Goal: Task Accomplishment & Management: Complete application form

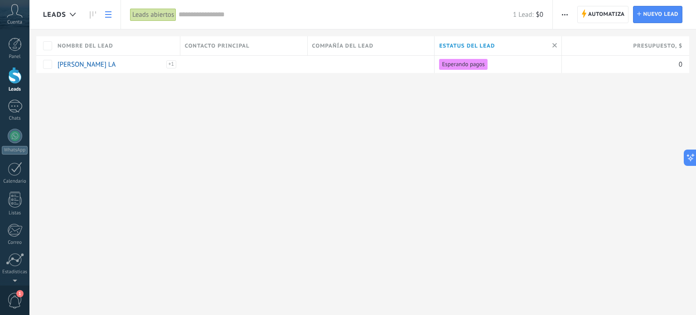
click at [16, 14] on icon at bounding box center [15, 11] width 16 height 14
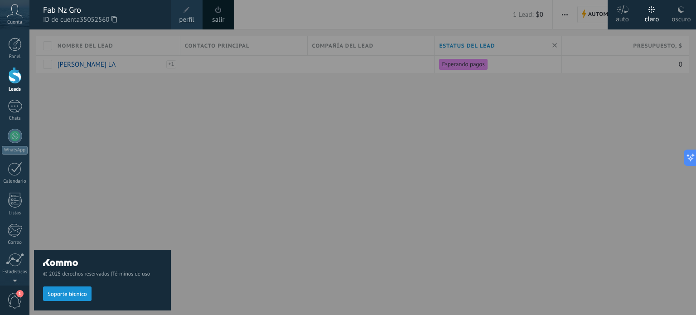
click at [176, 11] on link "perfil" at bounding box center [187, 14] width 32 height 29
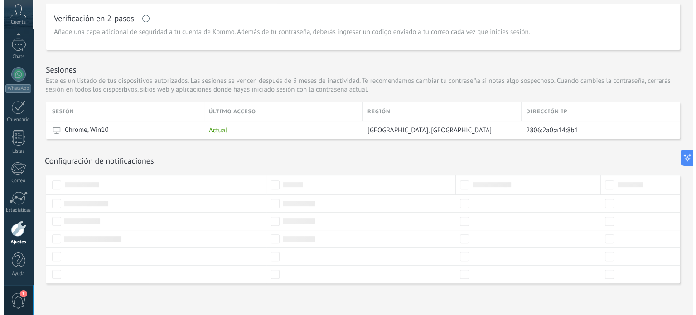
scroll to position [272, 0]
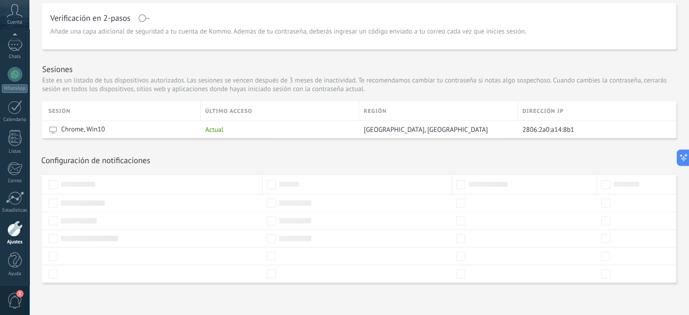
click at [12, 295] on span "1" at bounding box center [14, 301] width 15 height 16
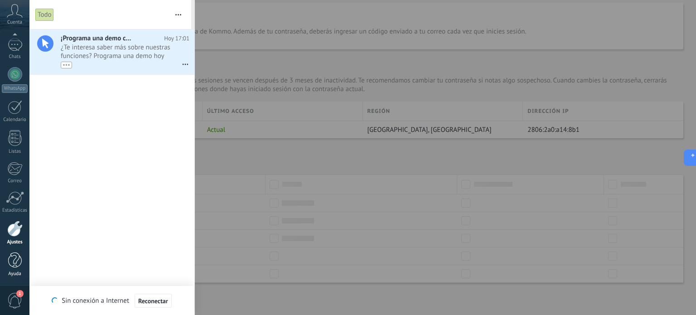
click at [16, 262] on div at bounding box center [15, 260] width 14 height 16
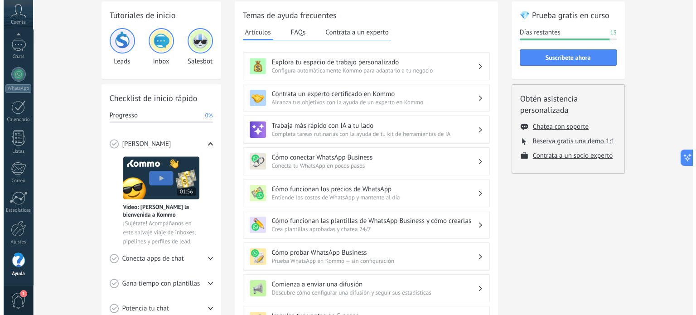
scroll to position [91, 0]
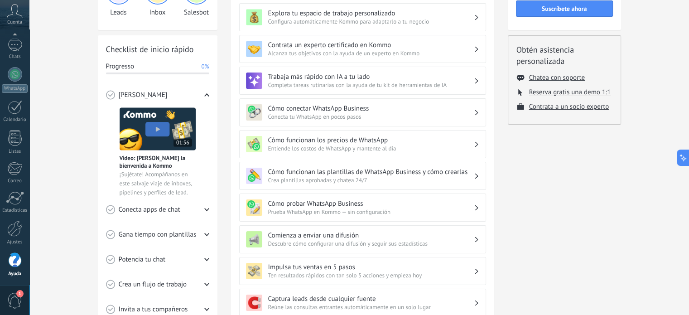
click at [165, 129] on img at bounding box center [158, 128] width 76 height 43
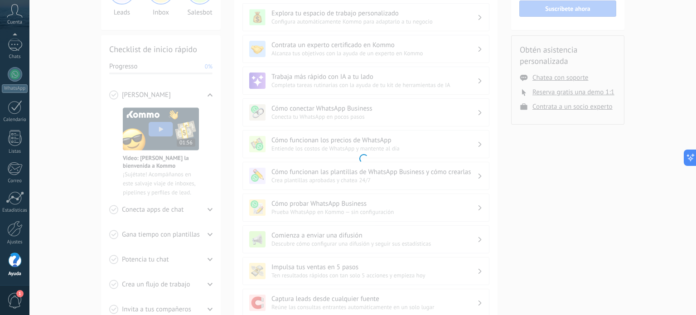
click at [585, 233] on div at bounding box center [362, 157] width 667 height 315
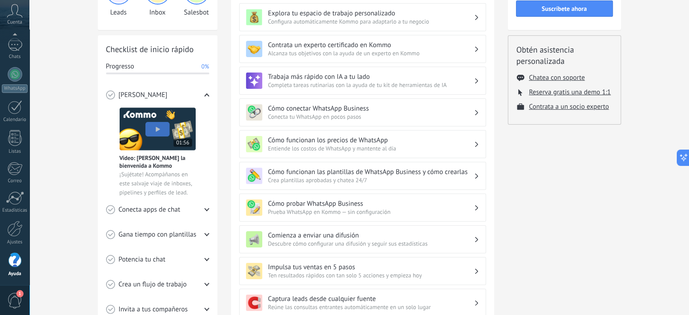
click at [585, 233] on div "💎 Prueba gratis en curso Días restantes 13 Suscríbete ahora Obtén asistencia pe…" at bounding box center [564, 220] width 113 height 536
click at [147, 126] on img at bounding box center [158, 128] width 76 height 43
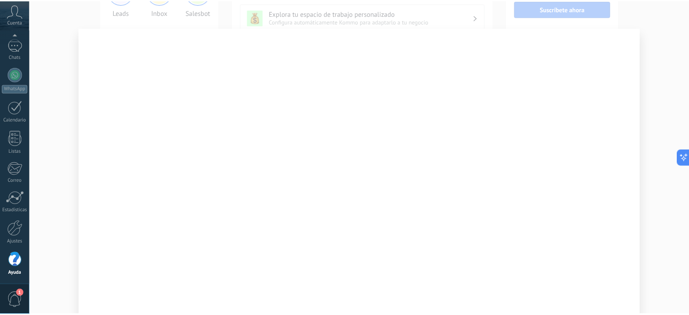
scroll to position [0, 0]
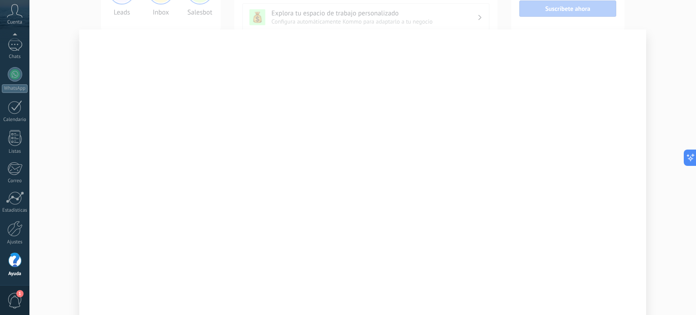
click at [656, 71] on div at bounding box center [362, 157] width 667 height 315
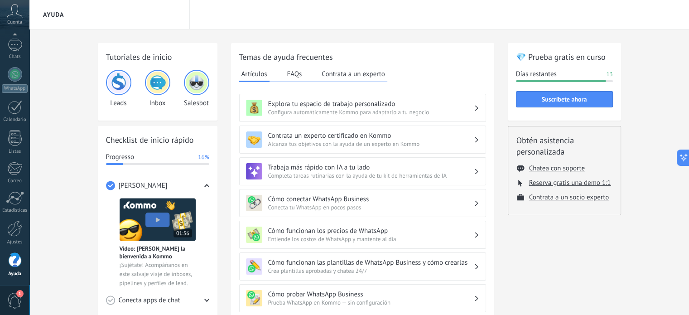
click at [120, 89] on img at bounding box center [119, 83] width 22 height 22
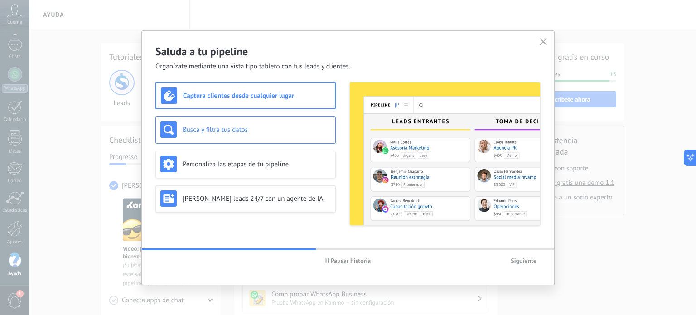
click at [186, 137] on div "Busca y filtra tus datos" at bounding box center [245, 129] width 170 height 16
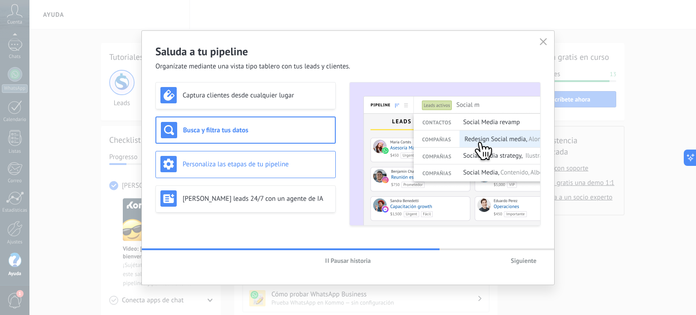
click at [187, 172] on div "Personaliza las etapas de tu pipeline" at bounding box center [245, 164] width 170 height 16
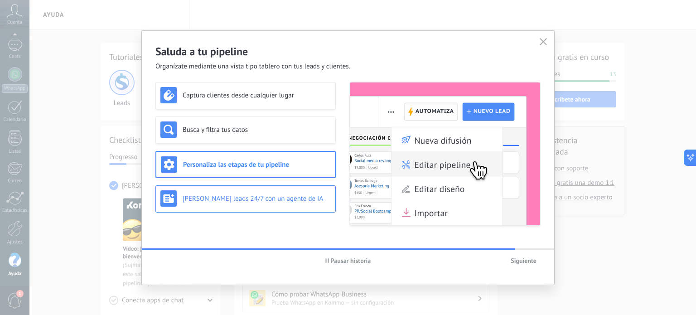
click at [190, 197] on h3 "[PERSON_NAME] leads 24/7 con un agente de IA" at bounding box center [257, 198] width 148 height 9
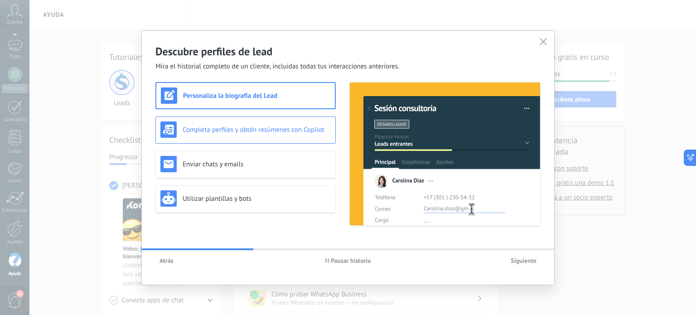
click at [229, 129] on h3 "Completa perfiles y obtén resúmenes con Copilot" at bounding box center [257, 130] width 148 height 9
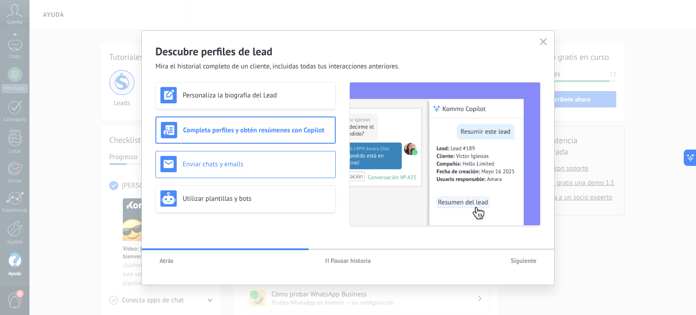
click at [223, 154] on div "Enviar chats y emails" at bounding box center [245, 164] width 180 height 27
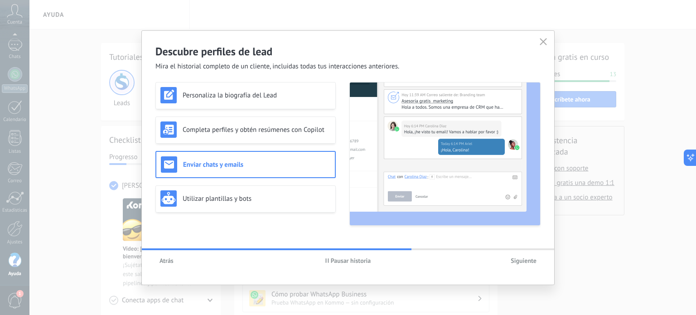
click at [219, 182] on div "Personaliza la biografía del Lead Completa perfiles y obtén resúmenes con Copil…" at bounding box center [245, 154] width 180 height 144
click at [217, 192] on div "Utilizar plantillas y bots" at bounding box center [245, 198] width 170 height 16
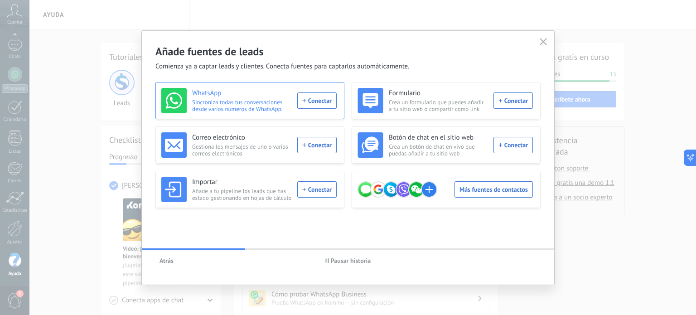
click at [247, 99] on span "Sincroniza todas tus conversaciones desde varios números de WhatsApp." at bounding box center [242, 106] width 100 height 14
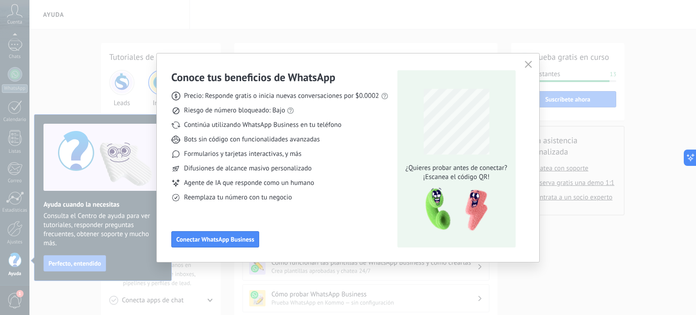
click at [530, 64] on icon "button" at bounding box center [528, 64] width 7 height 7
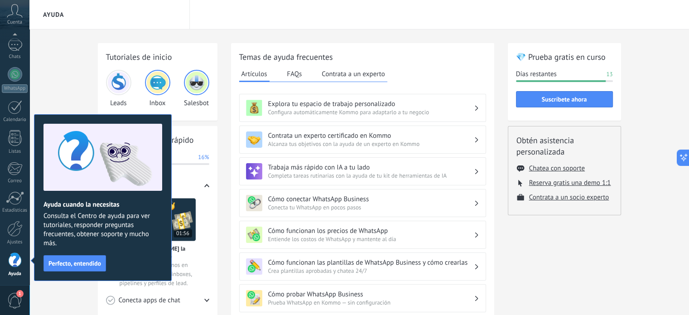
click at [82, 88] on div "Tutoriales de inicio Leads Inbox Salesbot Checklist de inicio rápido Progresso …" at bounding box center [359, 310] width 660 height 563
click at [89, 257] on button "Perfecto, entendido" at bounding box center [75, 263] width 63 height 16
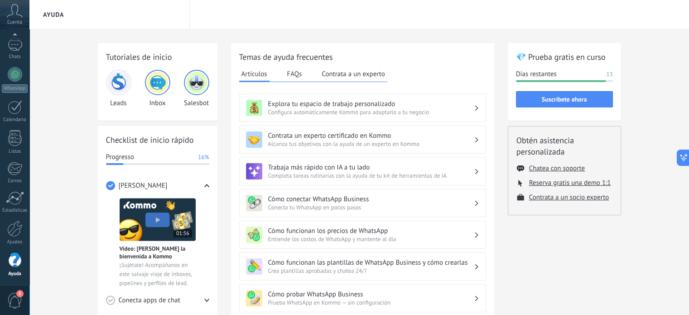
click at [302, 107] on h3 "Explora tu espacio de trabajo personalizado" at bounding box center [371, 104] width 206 height 9
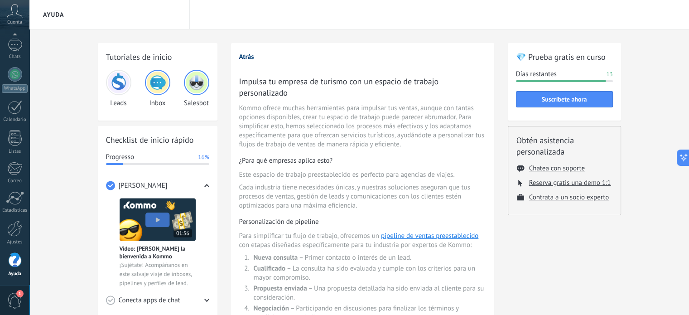
click at [241, 56] on button "Atrás" at bounding box center [246, 57] width 15 height 9
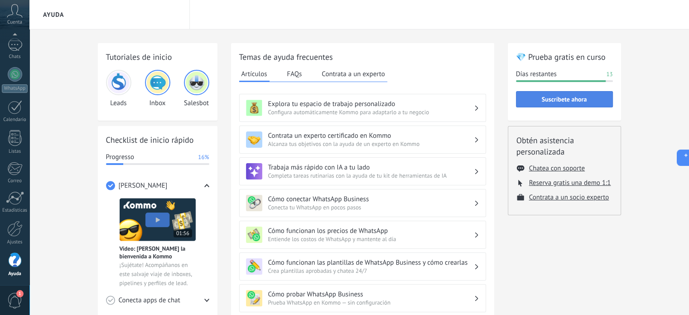
click at [542, 98] on span "Suscríbete ahora" at bounding box center [564, 99] width 45 height 6
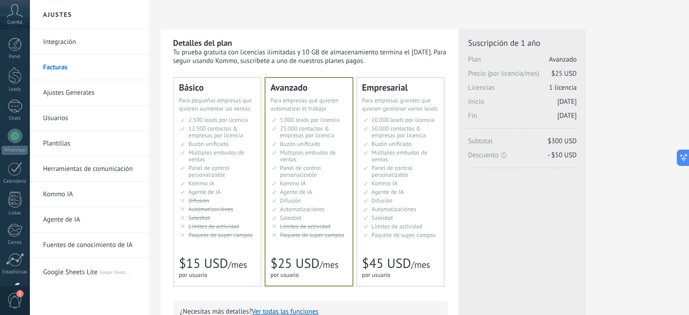
click at [218, 117] on span "2.500 leads por licencia" at bounding box center [219, 120] width 60 height 8
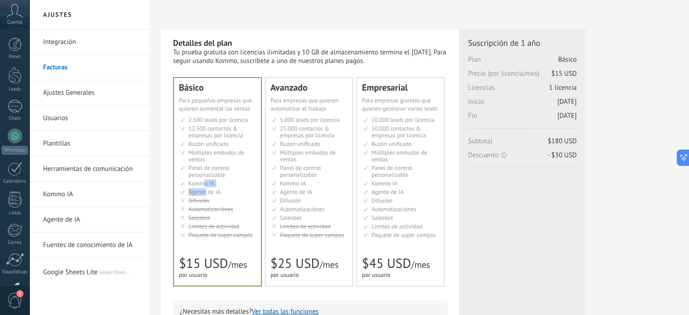
click at [205, 192] on ul "2.500 сделок на место 2.500 leads per seat 2.500 leads por licencia 添加线索和联系人 2.…" at bounding box center [218, 177] width 76 height 122
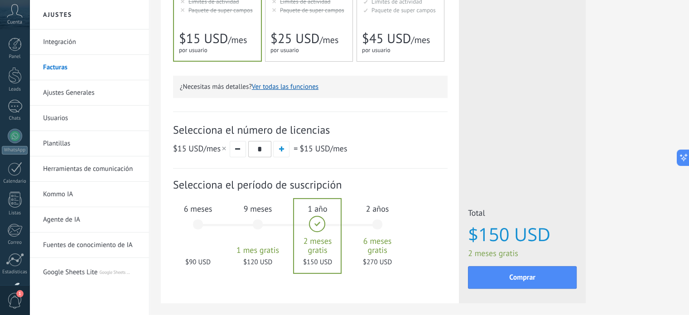
scroll to position [227, 0]
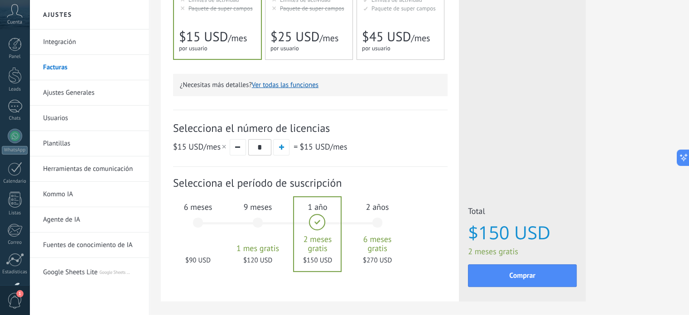
click at [188, 232] on div "6 meses $90 USD" at bounding box center [198, 227] width 49 height 64
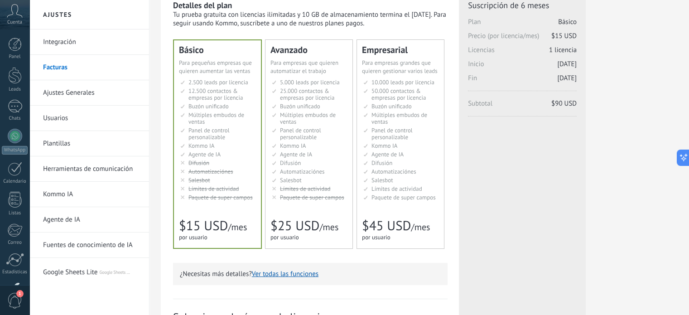
scroll to position [0, 0]
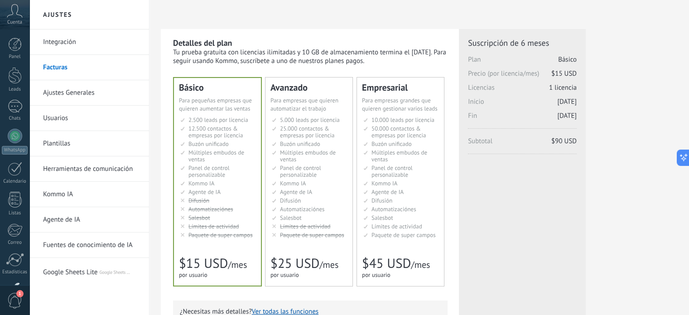
click at [48, 39] on link "Integración" at bounding box center [91, 41] width 97 height 25
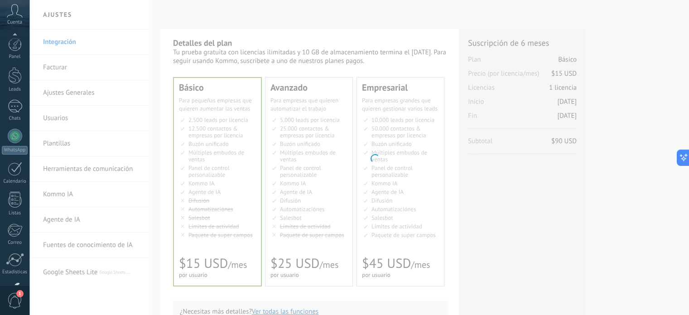
scroll to position [62, 0]
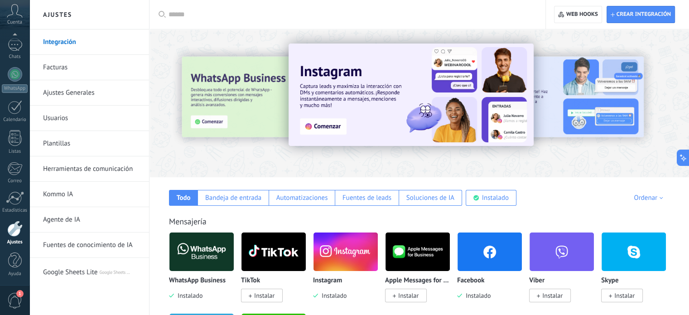
click at [51, 97] on link "Ajustes Generales" at bounding box center [91, 92] width 97 height 25
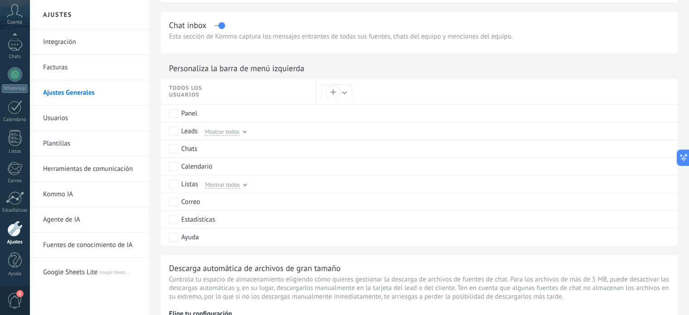
scroll to position [408, 0]
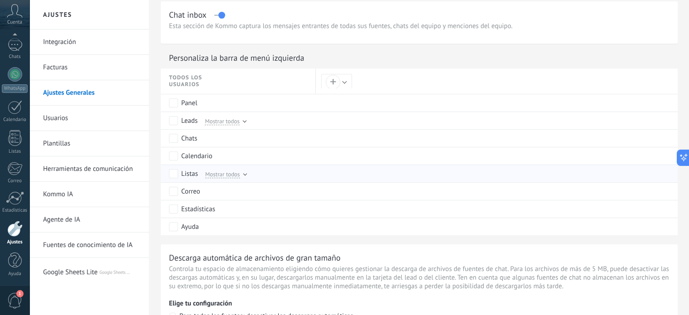
drag, startPoint x: 256, startPoint y: 210, endPoint x: 263, endPoint y: 178, distance: 32.9
click at [263, 178] on div "Todos los usuarios Crear nuevo rol Guardar Cancelar + Panel Leads Mostrar todos…" at bounding box center [419, 151] width 517 height 167
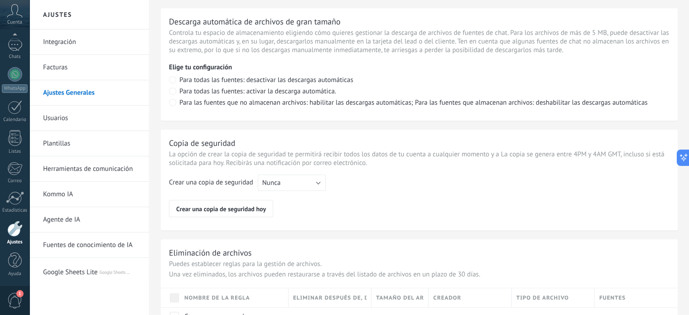
scroll to position [634, 0]
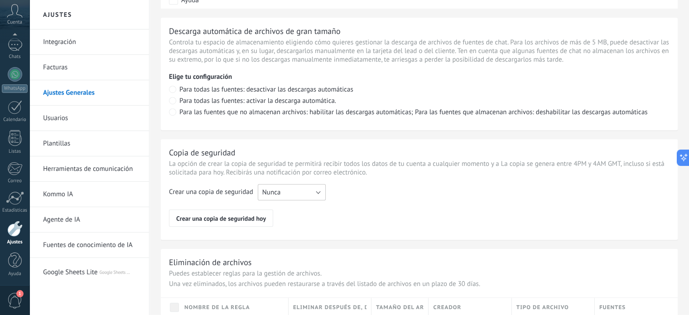
click at [295, 192] on button "Nunca" at bounding box center [292, 192] width 68 height 16
click at [283, 208] on span "Cada semana" at bounding box center [287, 207] width 70 height 9
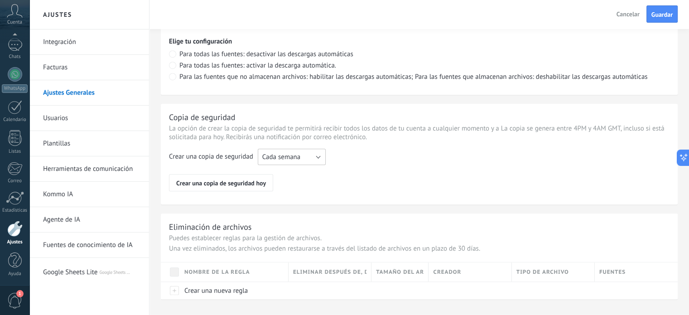
scroll to position [685, 0]
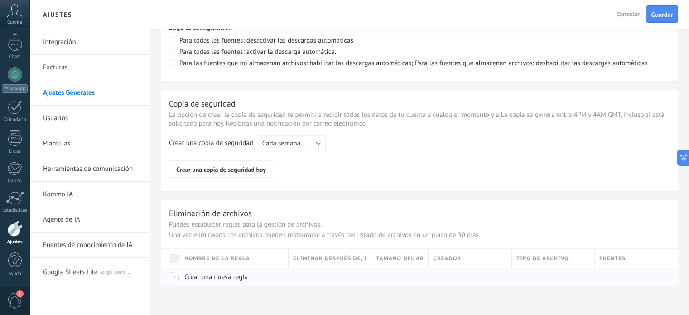
click at [232, 279] on span "Crear una nueva regla" at bounding box center [215, 277] width 63 height 9
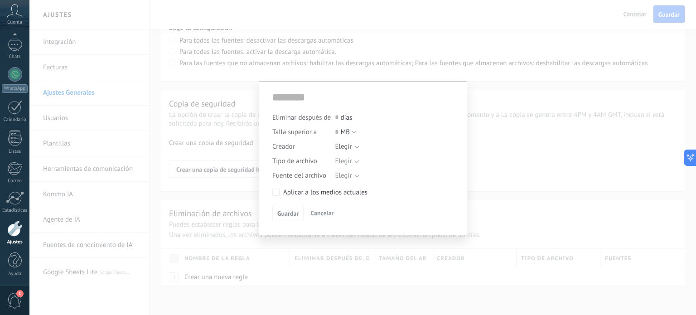
click at [274, 292] on div "Eliminar después de 0 días Talla superior a 0 MB KB GB MB Creador Elegir Tipo d…" at bounding box center [362, 157] width 667 height 315
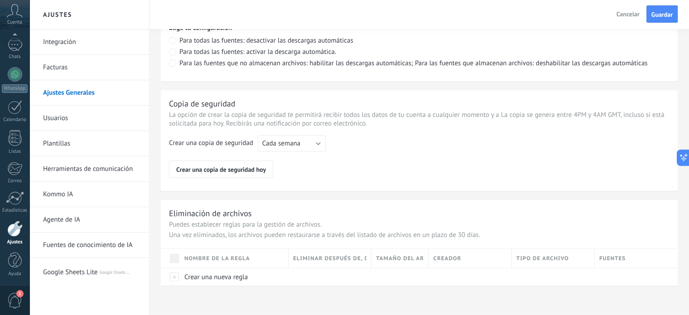
click at [96, 272] on span "Google Sheets Lite" at bounding box center [71, 271] width 56 height 22
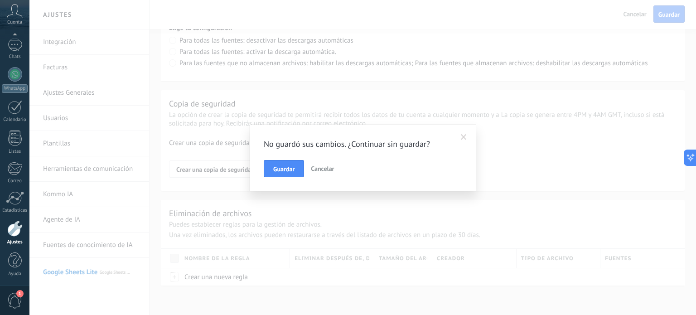
click at [462, 134] on span at bounding box center [464, 137] width 6 height 6
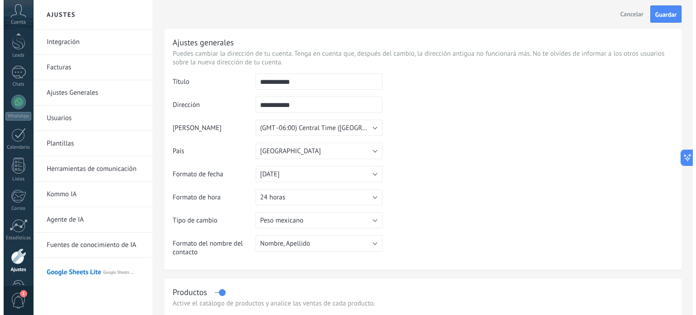
scroll to position [31, 0]
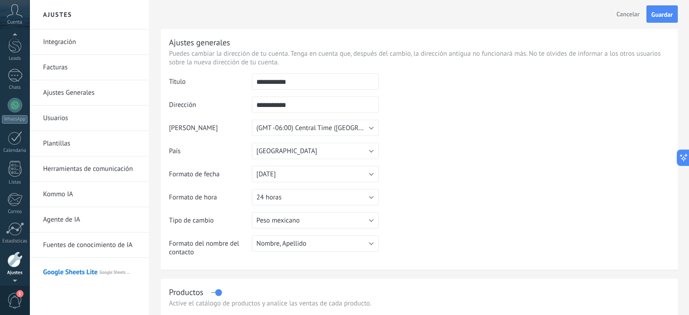
click at [14, 13] on icon at bounding box center [15, 11] width 16 height 14
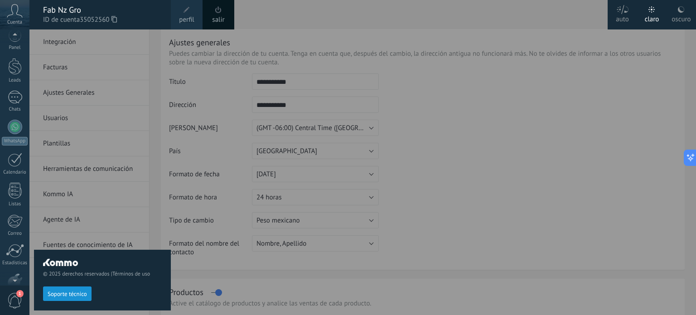
scroll to position [0, 0]
click at [14, 48] on div at bounding box center [15, 45] width 14 height 14
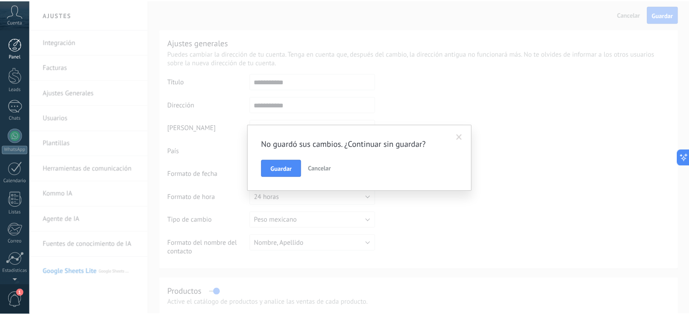
scroll to position [62, 0]
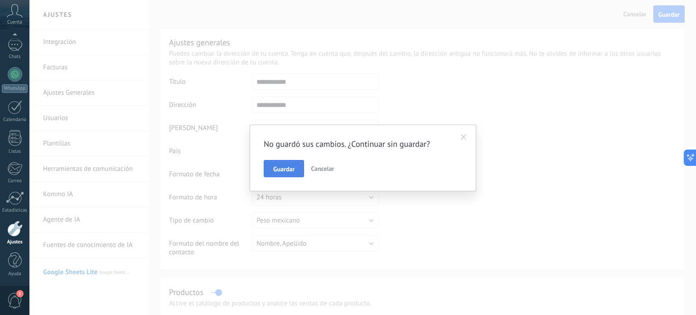
click at [290, 166] on span "Guardar" at bounding box center [283, 169] width 21 height 6
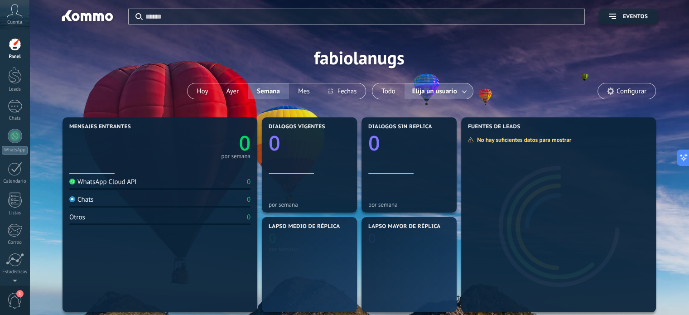
click at [13, 12] on icon at bounding box center [15, 11] width 16 height 14
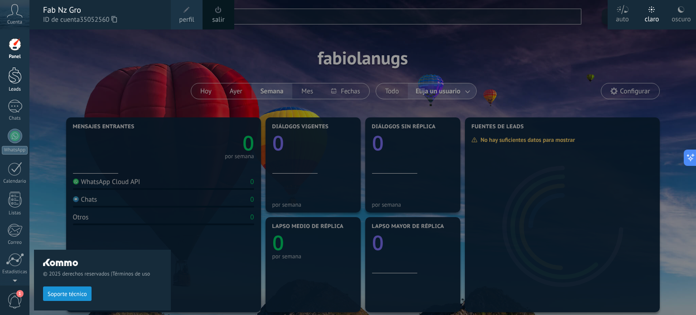
click at [9, 70] on div at bounding box center [15, 75] width 14 height 17
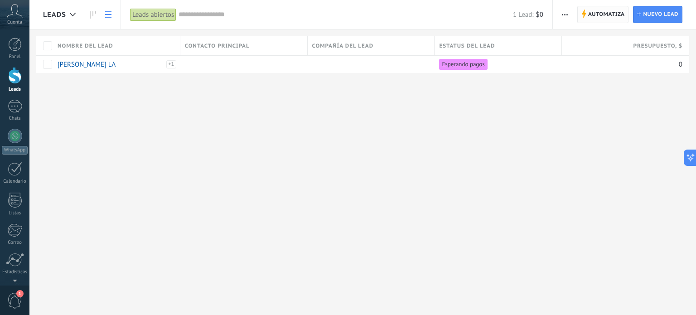
click at [602, 12] on span "Automatiza" at bounding box center [606, 14] width 37 height 16
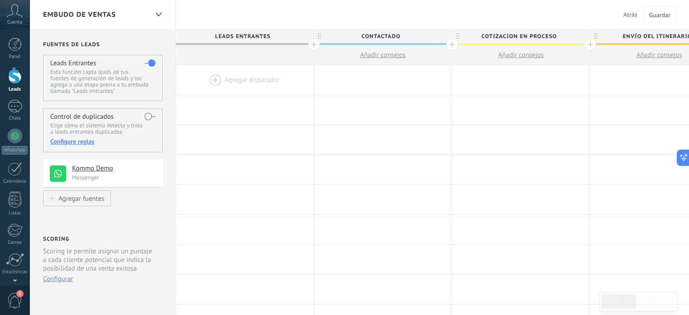
click at [149, 110] on label at bounding box center [150, 116] width 11 height 15
click at [85, 142] on div "Configure reglas" at bounding box center [102, 141] width 105 height 8
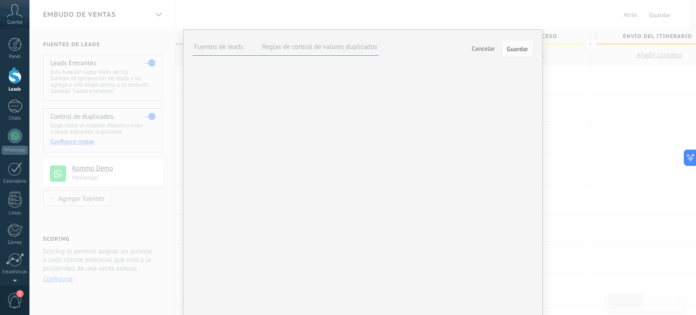
click at [295, 47] on label "Reglas de control de valores duplicados" at bounding box center [319, 47] width 115 height 9
click at [518, 47] on span "Guardar" at bounding box center [517, 49] width 21 height 6
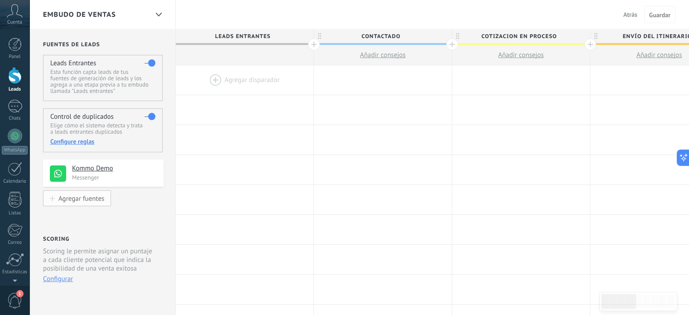
click at [87, 197] on div "Agregar fuentes" at bounding box center [81, 198] width 46 height 8
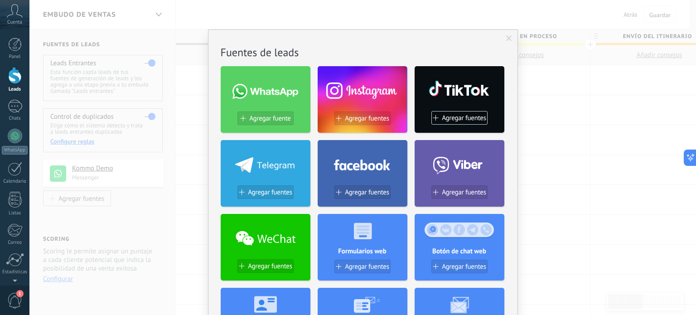
click at [510, 39] on span at bounding box center [509, 38] width 6 height 6
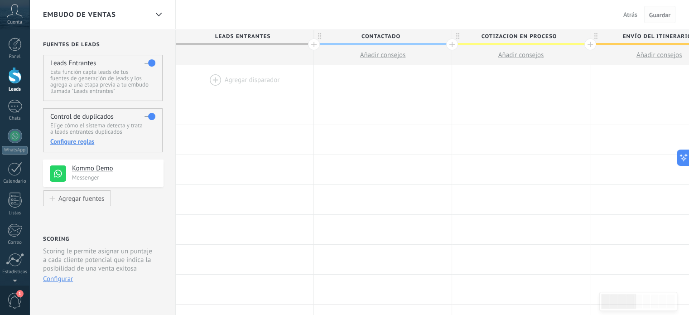
click at [667, 15] on span "Guardar" at bounding box center [659, 15] width 21 height 6
click at [658, 16] on span "Guardar" at bounding box center [659, 15] width 21 height 6
click at [157, 12] on div at bounding box center [158, 15] width 15 height 18
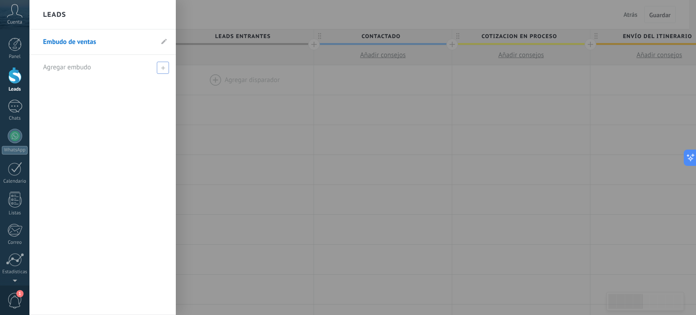
click at [108, 69] on div "Agregar embudo" at bounding box center [105, 67] width 124 height 25
type input "**********"
click at [166, 66] on span at bounding box center [164, 67] width 8 height 6
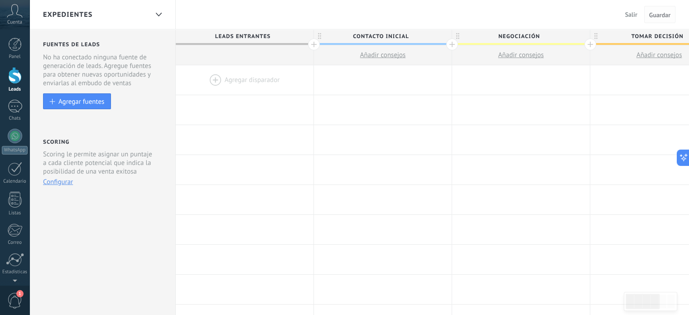
click at [651, 12] on span "Guardar" at bounding box center [659, 15] width 21 height 6
drag, startPoint x: 662, startPoint y: 14, endPoint x: 627, endPoint y: 10, distance: 35.1
click at [661, 13] on span "Guardar" at bounding box center [659, 15] width 21 height 6
click at [626, 10] on span "Salir" at bounding box center [631, 14] width 12 height 8
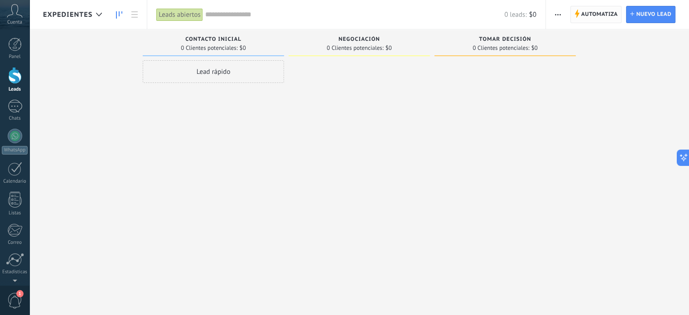
click at [592, 18] on span "Automatiza" at bounding box center [599, 14] width 37 height 16
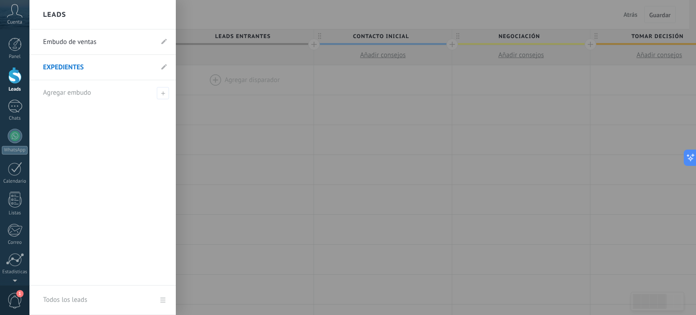
click at [13, 79] on div at bounding box center [15, 75] width 14 height 17
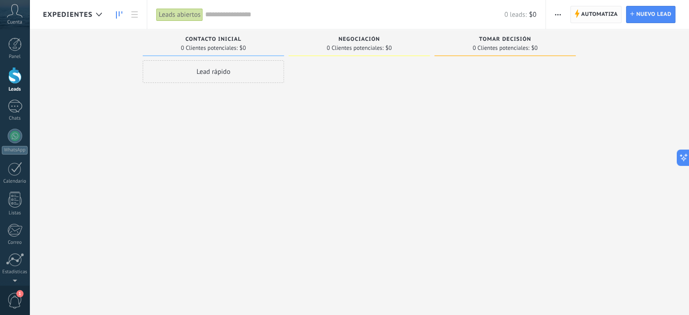
click at [582, 15] on span "Automatiza" at bounding box center [599, 14] width 37 height 16
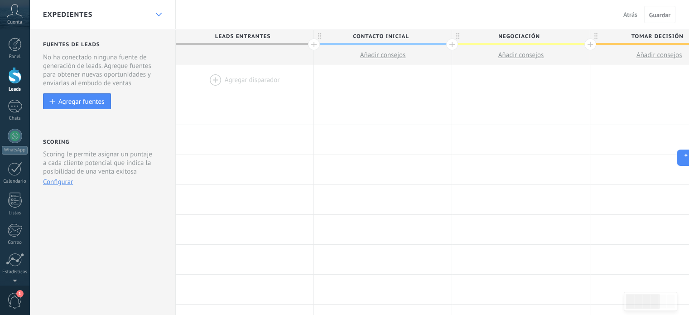
click at [160, 18] on div at bounding box center [158, 15] width 15 height 18
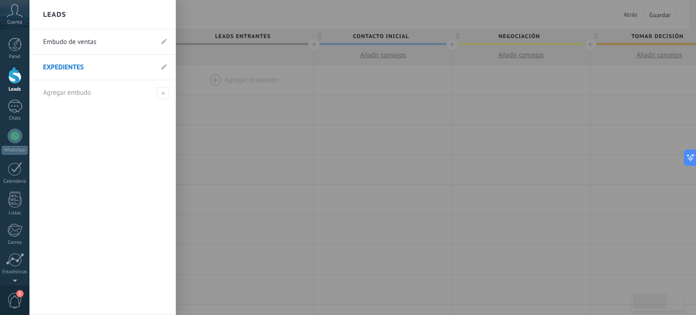
click at [97, 39] on link "Embudo de ventas" at bounding box center [98, 41] width 110 height 25
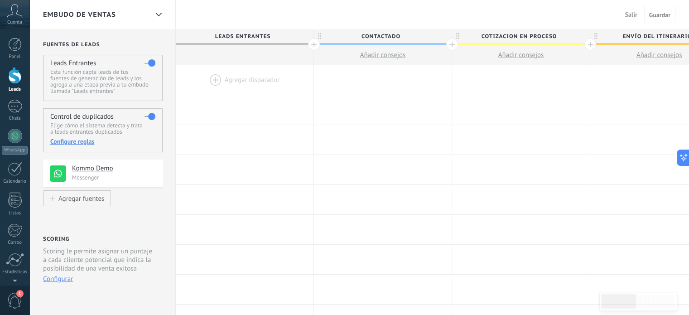
click at [248, 76] on div at bounding box center [245, 79] width 138 height 29
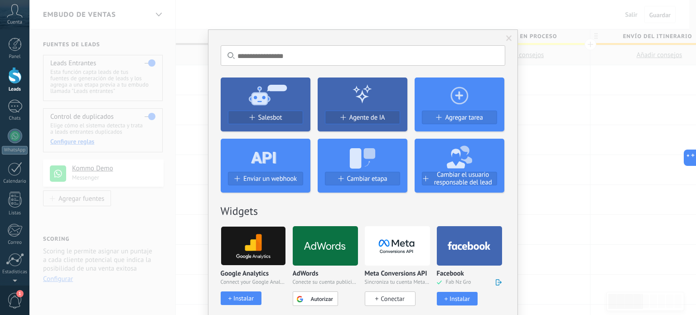
click at [564, 194] on div "No hay resultados Salesbot Agente de IA Agregar tarea Enviar un webhook Cambiar…" at bounding box center [362, 157] width 667 height 315
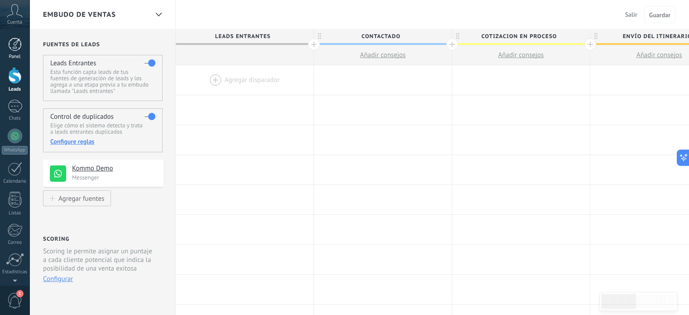
click at [7, 47] on link "Panel" at bounding box center [14, 49] width 29 height 22
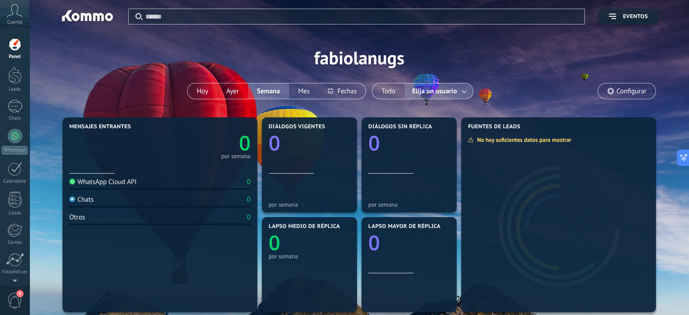
click at [611, 92] on icon at bounding box center [610, 90] width 7 height 7
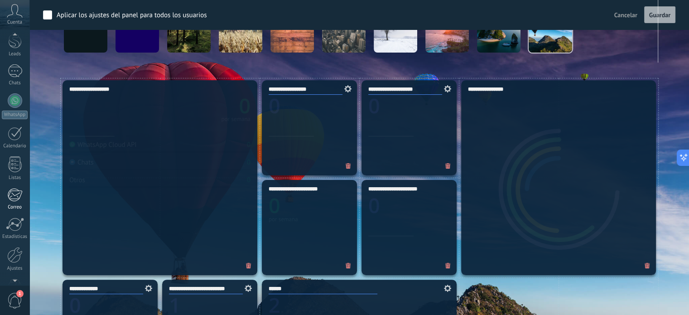
scroll to position [62, 0]
click at [16, 239] on div "Ajustes" at bounding box center [15, 242] width 26 height 6
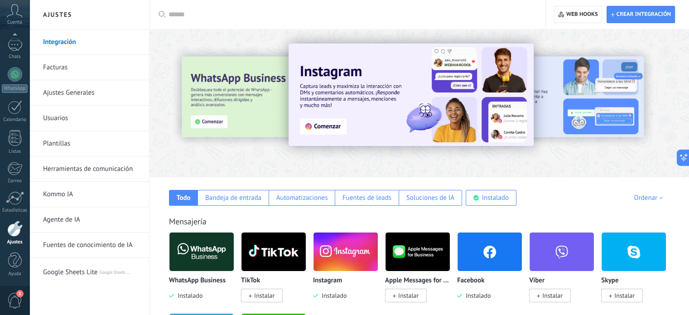
click at [77, 149] on link "Plantillas" at bounding box center [91, 143] width 97 height 25
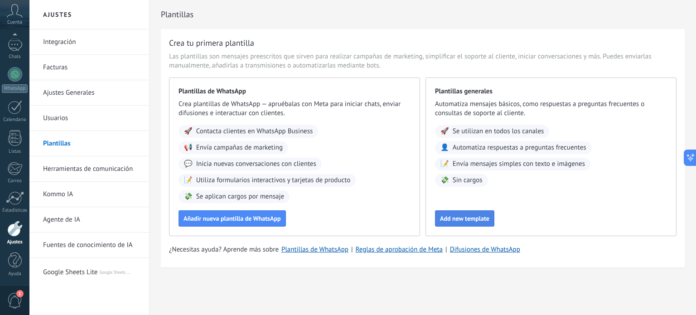
click at [456, 216] on span "Add new template" at bounding box center [464, 218] width 49 height 6
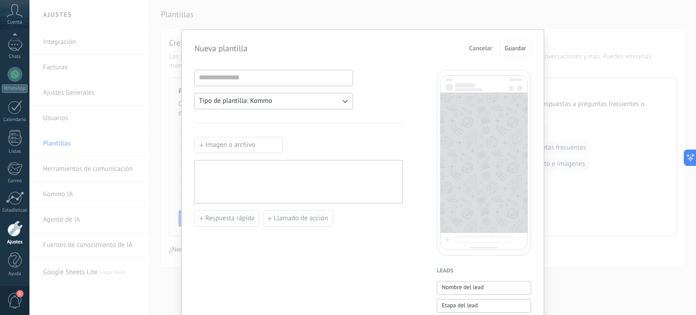
click at [237, 101] on span "Tipo de plantilla: Kommo" at bounding box center [235, 101] width 73 height 9
click at [237, 101] on li "Kommo" at bounding box center [271, 100] width 164 height 15
click at [487, 48] on span "Cancelar" at bounding box center [481, 48] width 23 height 6
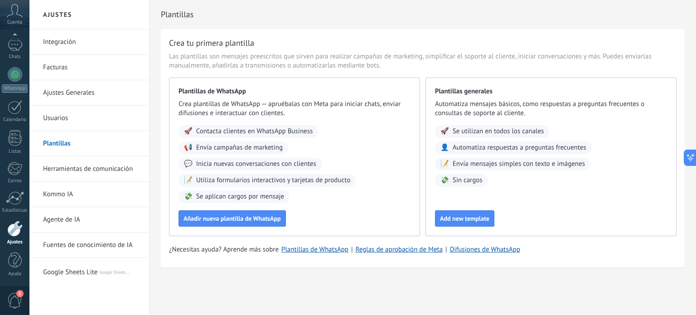
click at [102, 168] on link "Herramientas de comunicación" at bounding box center [91, 168] width 97 height 25
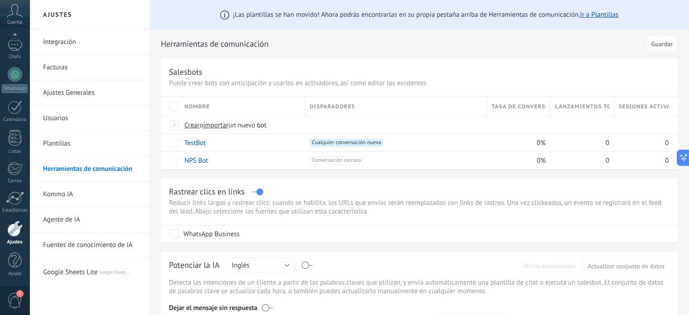
click at [101, 92] on link "Ajustes Generales" at bounding box center [91, 92] width 97 height 25
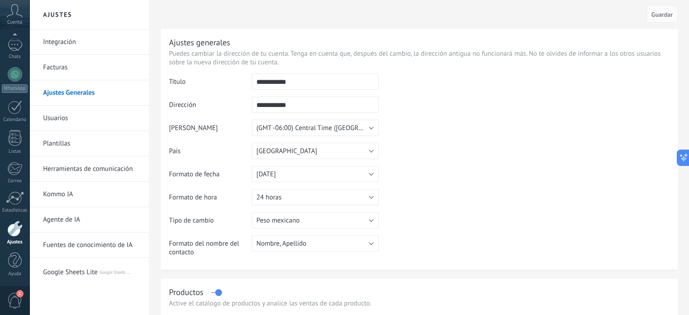
click at [74, 45] on link "Integración" at bounding box center [91, 41] width 97 height 25
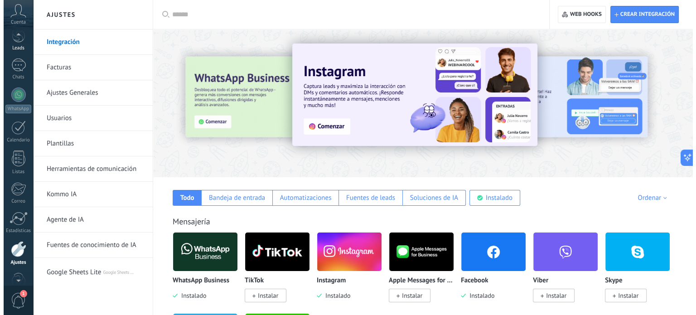
scroll to position [35, 0]
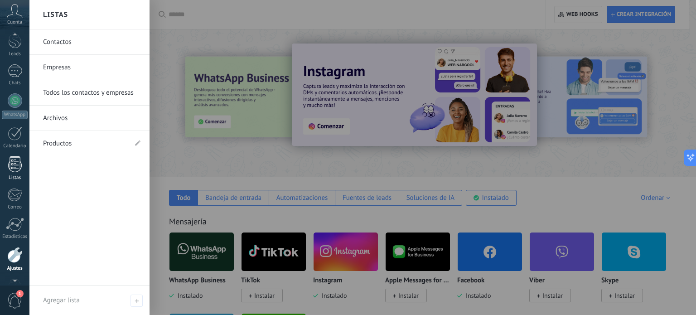
click at [15, 165] on div at bounding box center [15, 164] width 14 height 16
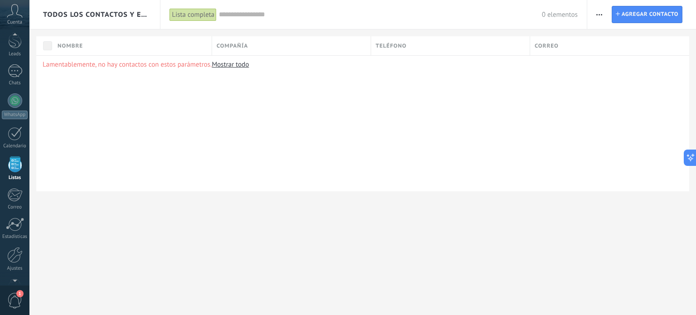
scroll to position [56, 0]
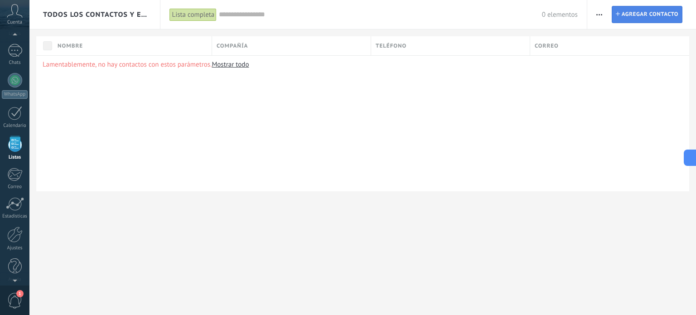
click at [657, 19] on span "Agregar contacto" at bounding box center [650, 14] width 57 height 16
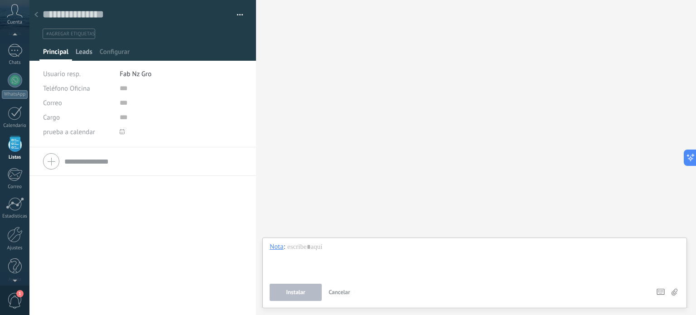
click at [78, 53] on span "Leads" at bounding box center [84, 54] width 17 height 13
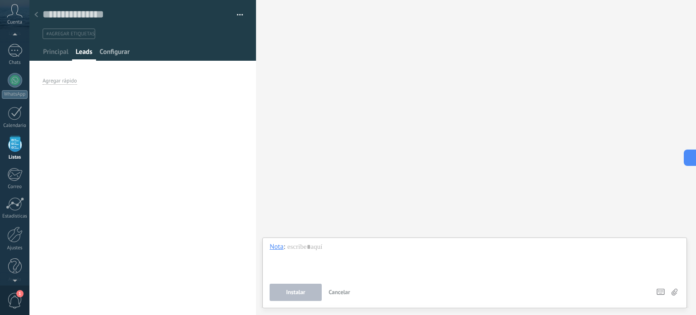
click at [109, 50] on span "Configurar" at bounding box center [115, 54] width 30 height 13
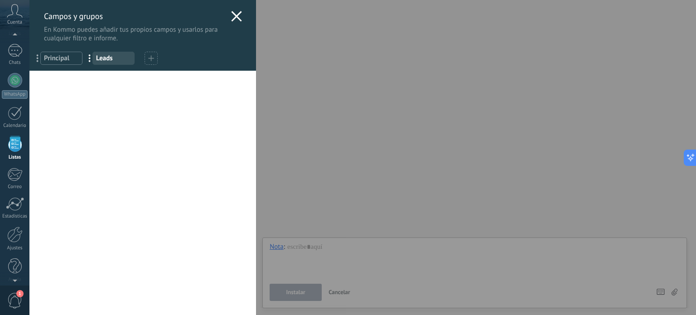
click at [60, 54] on span "Principal" at bounding box center [61, 58] width 35 height 9
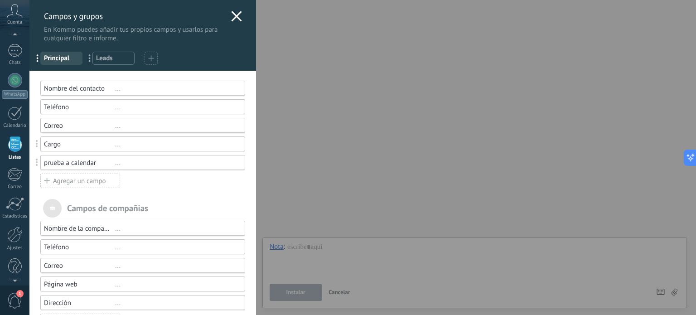
click at [125, 161] on div "..." at bounding box center [176, 163] width 122 height 9
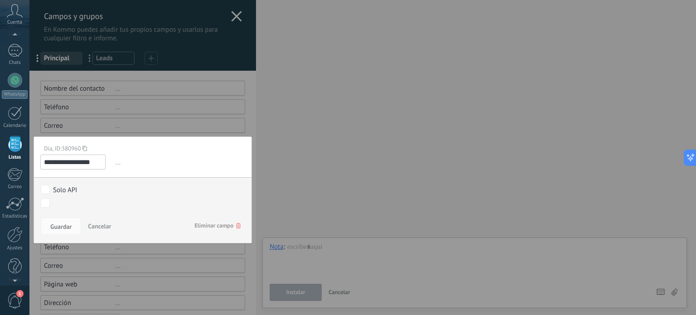
click at [211, 229] on span "Eliminar campo" at bounding box center [217, 226] width 46 height 16
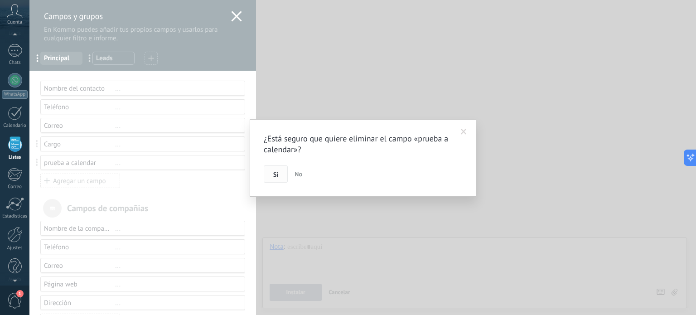
click at [274, 174] on span "Si" at bounding box center [275, 174] width 5 height 6
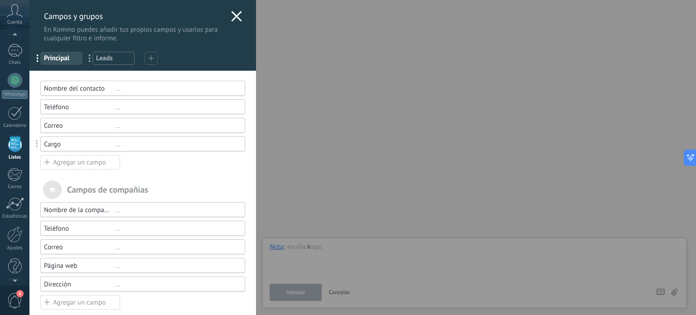
click at [73, 161] on div "Agregar un campo" at bounding box center [80, 162] width 80 height 15
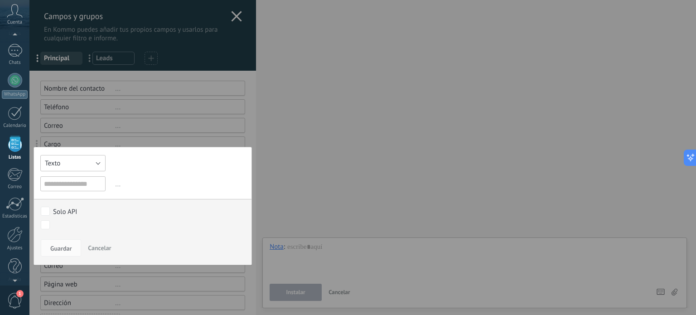
click at [89, 159] on button "Texto" at bounding box center [72, 163] width 65 height 16
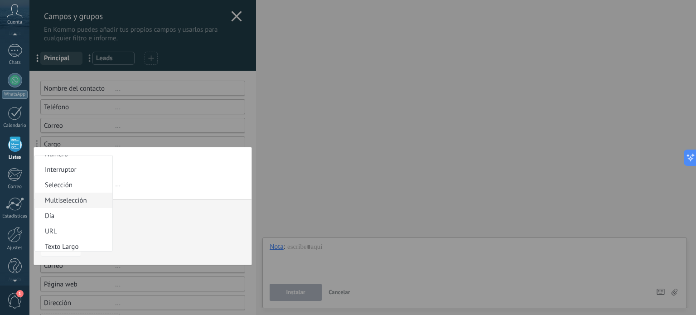
scroll to position [45, 0]
click at [67, 192] on span "Día" at bounding box center [72, 195] width 75 height 9
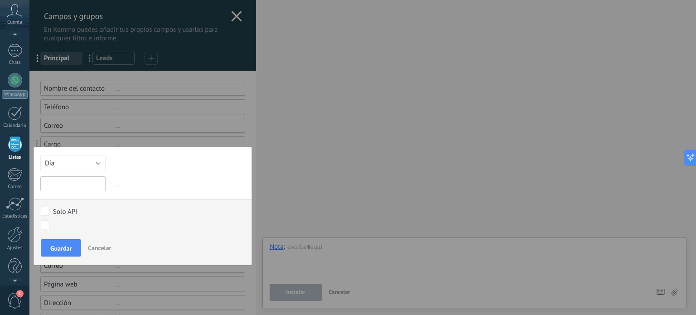
click at [74, 184] on input "text" at bounding box center [72, 183] width 65 height 15
type input "*"
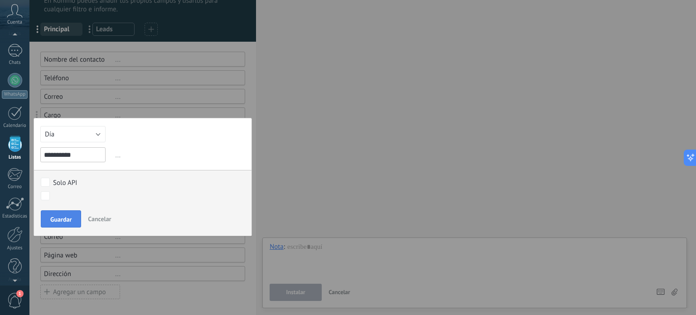
type input "**********"
click at [58, 213] on button "Guardar" at bounding box center [61, 218] width 40 height 17
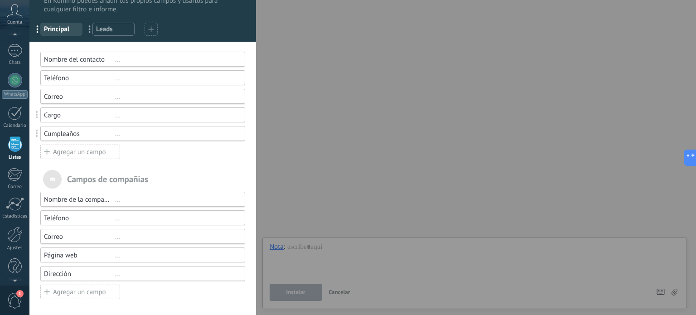
click at [69, 155] on div "Agregar un campo" at bounding box center [80, 152] width 80 height 15
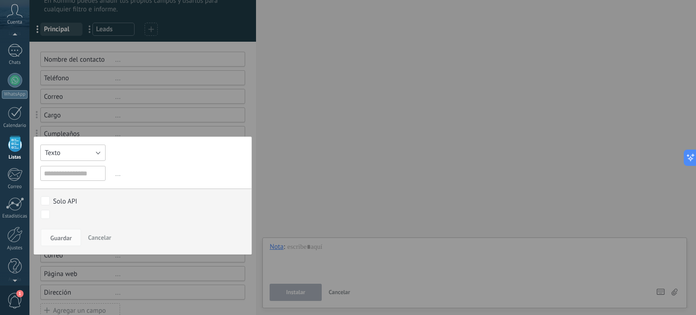
click at [73, 155] on button "Texto" at bounding box center [72, 153] width 65 height 16
click at [65, 206] on span "Fecha y hora" at bounding box center [72, 202] width 75 height 9
click at [74, 177] on input "text" at bounding box center [72, 173] width 65 height 15
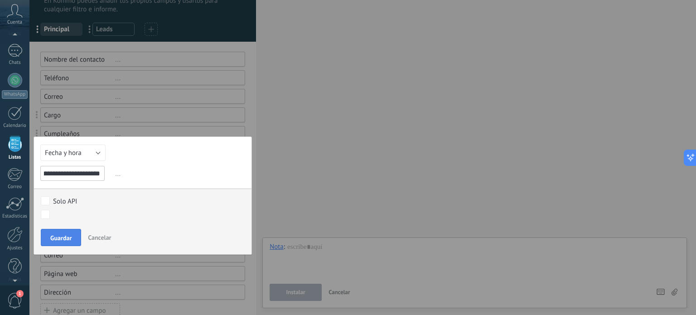
type input "**********"
click at [69, 239] on span "Guardar" at bounding box center [60, 238] width 21 height 6
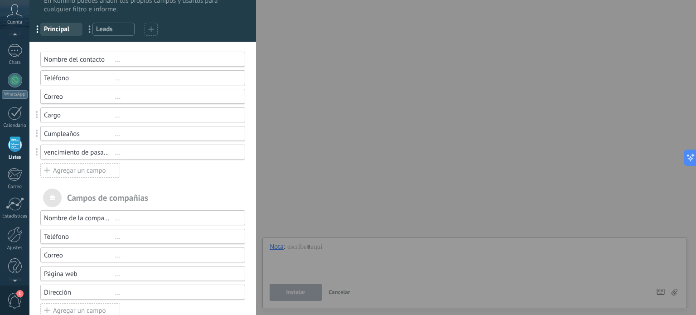
click at [60, 174] on div "Agregar un campo" at bounding box center [80, 170] width 80 height 15
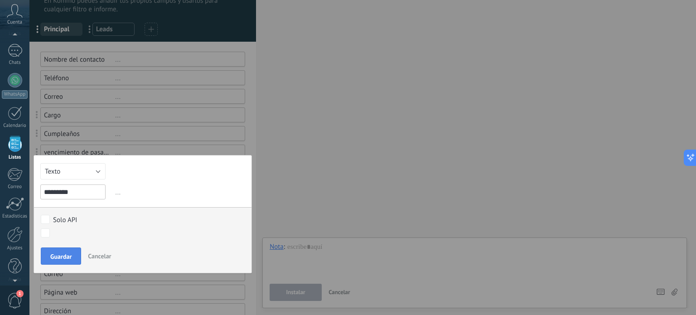
type input "*********"
click at [71, 257] on span "Guardar" at bounding box center [60, 256] width 21 height 6
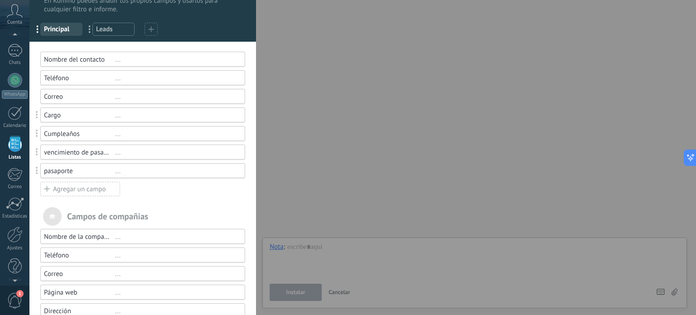
click at [105, 191] on div "Agregar un campo" at bounding box center [80, 189] width 80 height 15
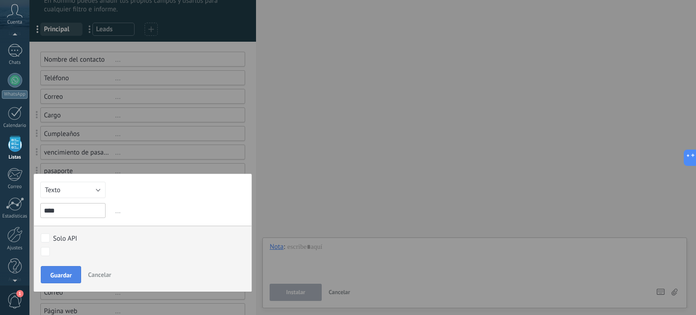
type input "****"
click at [65, 278] on span "Guardar" at bounding box center [60, 275] width 21 height 6
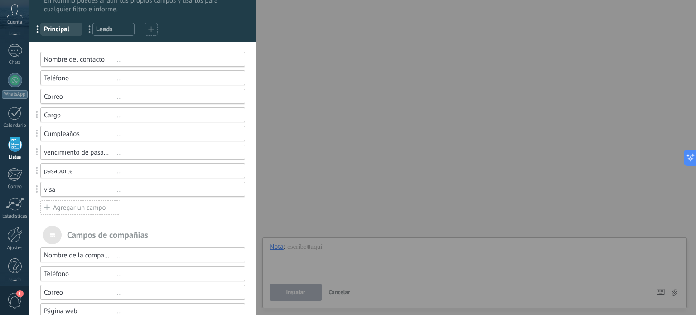
click at [66, 209] on div "Agregar un campo" at bounding box center [80, 207] width 80 height 15
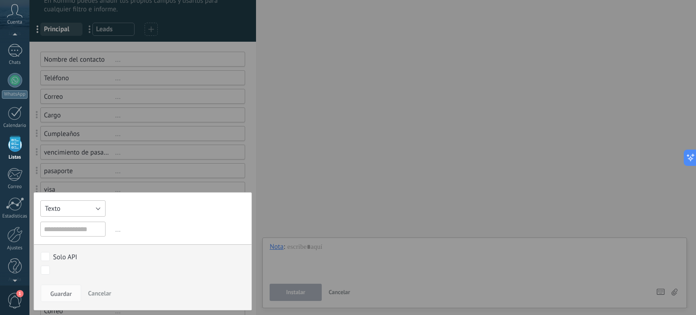
click at [65, 208] on button "Texto" at bounding box center [72, 208] width 65 height 16
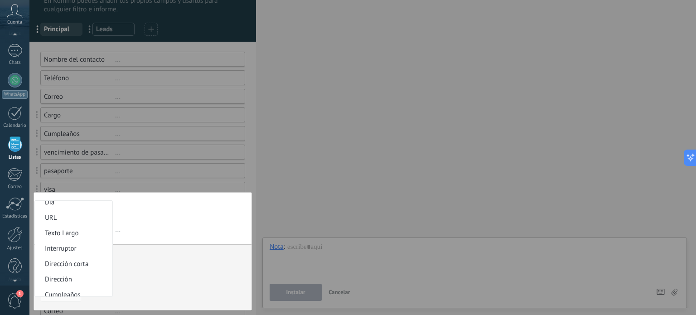
scroll to position [152, 0]
click at [69, 258] on span "Fecha y hora" at bounding box center [72, 258] width 75 height 9
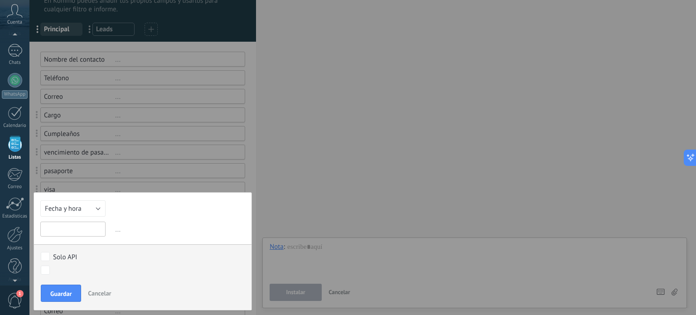
click at [86, 230] on input "text" at bounding box center [72, 229] width 65 height 15
type input "**********"
click at [71, 299] on button "Guardar" at bounding box center [61, 293] width 40 height 17
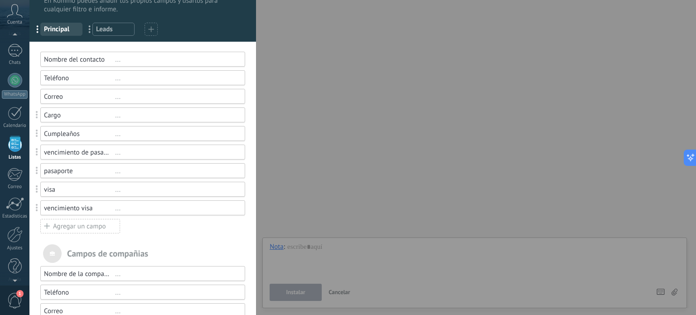
click at [99, 224] on div "Agregar un campo" at bounding box center [80, 226] width 80 height 15
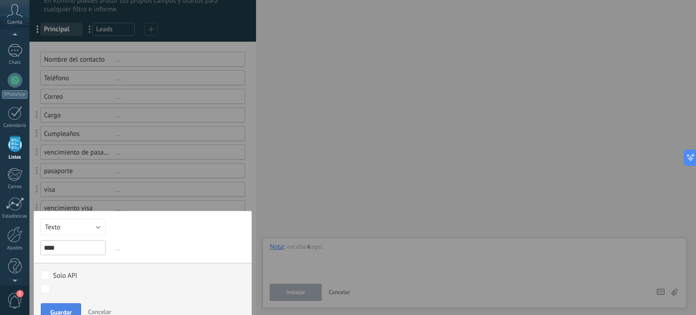
type input "****"
click at [50, 311] on span "Guardar" at bounding box center [60, 312] width 21 height 6
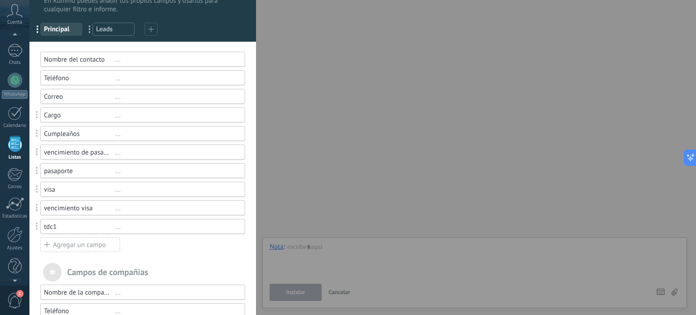
click at [93, 245] on div "Agregar un campo" at bounding box center [80, 244] width 80 height 15
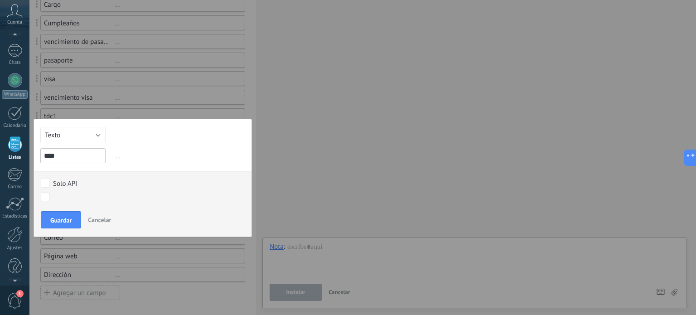
scroll to position [140, 0]
type input "****"
click at [65, 221] on span "Guardar" at bounding box center [60, 220] width 21 height 6
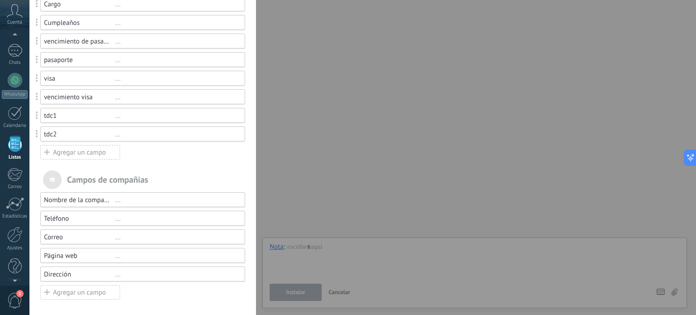
click at [82, 154] on div "Agregar un campo" at bounding box center [80, 152] width 80 height 15
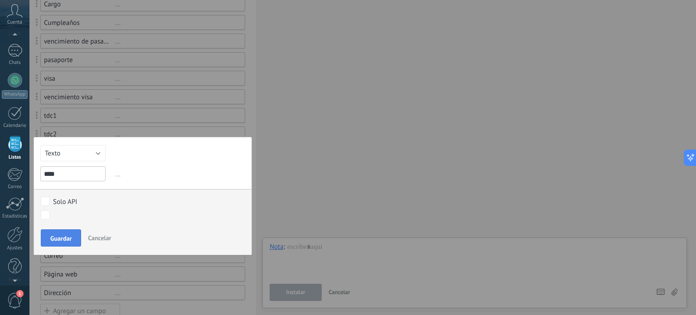
type input "****"
click at [62, 237] on span "Guardar" at bounding box center [60, 238] width 21 height 6
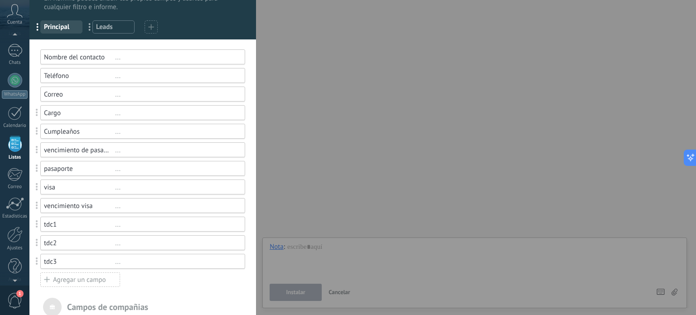
scroll to position [0, 0]
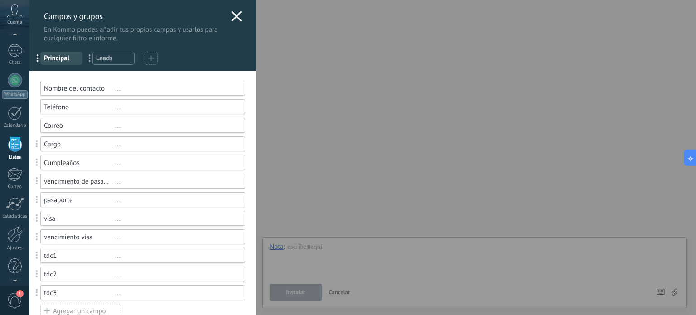
click at [92, 144] on div "Cargo" at bounding box center [79, 144] width 71 height 9
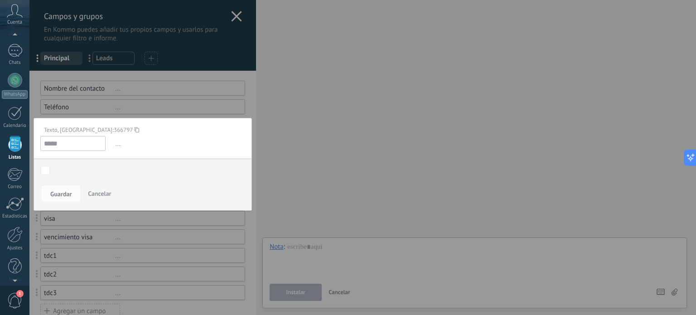
click at [97, 194] on span "Cancelar" at bounding box center [99, 193] width 23 height 8
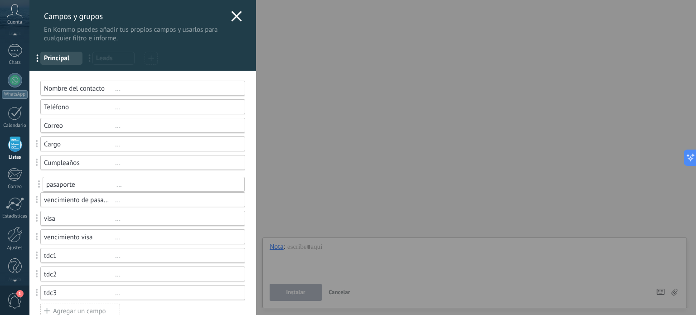
drag, startPoint x: 39, startPoint y: 198, endPoint x: 41, endPoint y: 183, distance: 15.6
click at [116, 61] on span "Leads" at bounding box center [113, 58] width 35 height 9
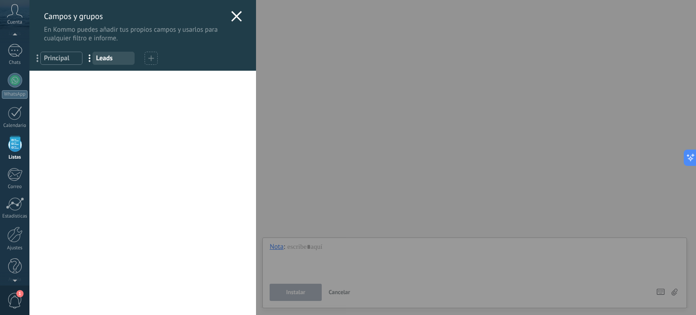
click at [231, 12] on icon at bounding box center [236, 16] width 11 height 11
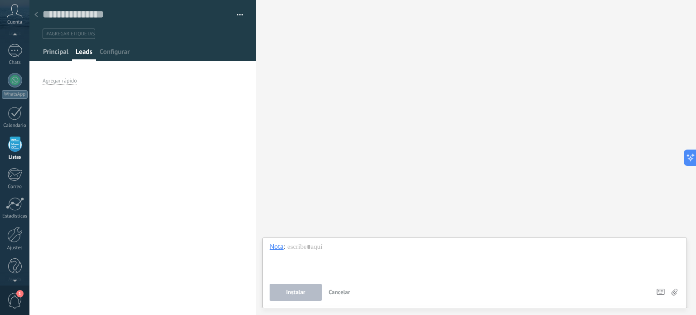
click at [59, 54] on span "Principal" at bounding box center [55, 54] width 25 height 13
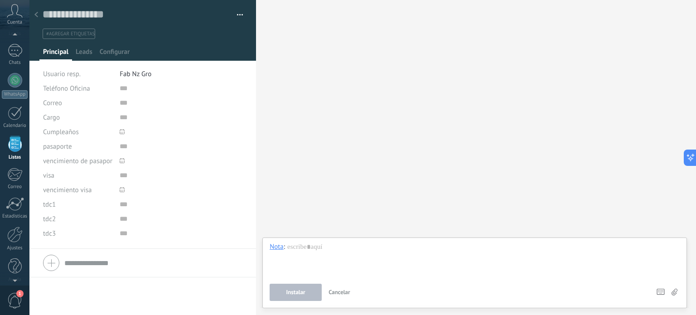
click at [140, 75] on span "Fab Nz Gro" at bounding box center [136, 74] width 32 height 9
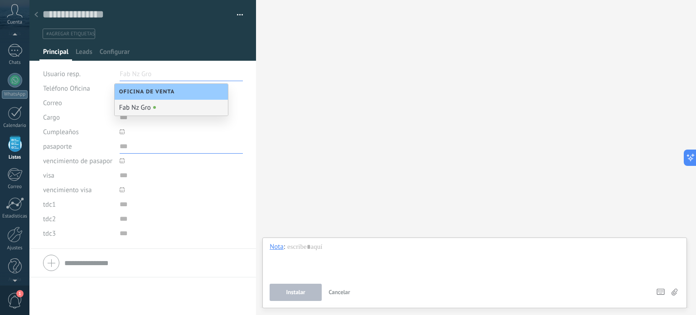
click at [218, 142] on input "text" at bounding box center [181, 146] width 123 height 15
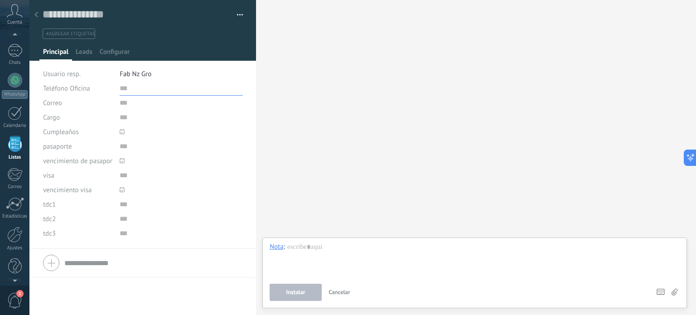
click at [121, 91] on input "text" at bounding box center [181, 88] width 123 height 15
type input "*********"
click at [109, 130] on div "Cumpleaños" at bounding box center [78, 132] width 70 height 15
click at [122, 134] on div at bounding box center [122, 132] width 10 height 10
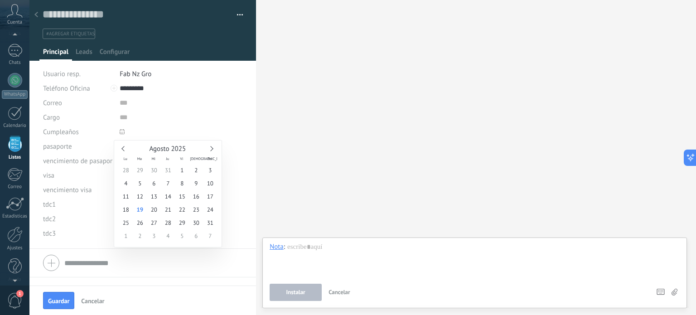
click at [213, 148] on div "Agosto 2025" at bounding box center [168, 149] width 98 height 8
type input "**********"
click at [211, 172] on span "7" at bounding box center [210, 170] width 14 height 13
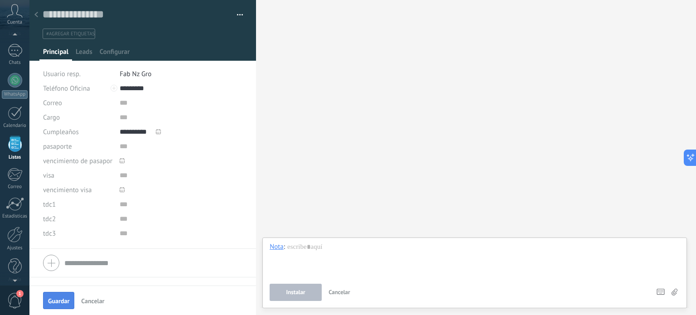
click at [69, 301] on span "Guardar" at bounding box center [58, 301] width 21 height 6
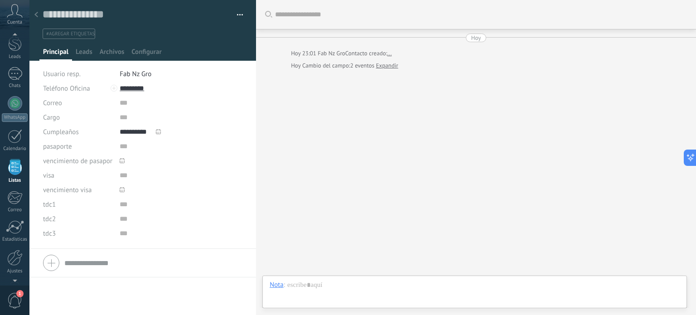
scroll to position [56, 0]
click at [63, 11] on textarea at bounding box center [137, 15] width 188 height 14
type textarea "*"
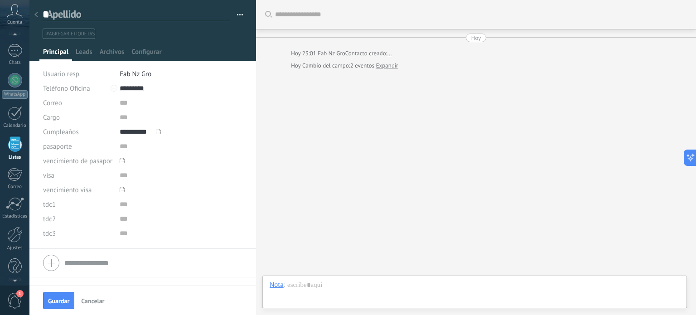
type textarea "**********"
type textarea "*"
type textarea "**"
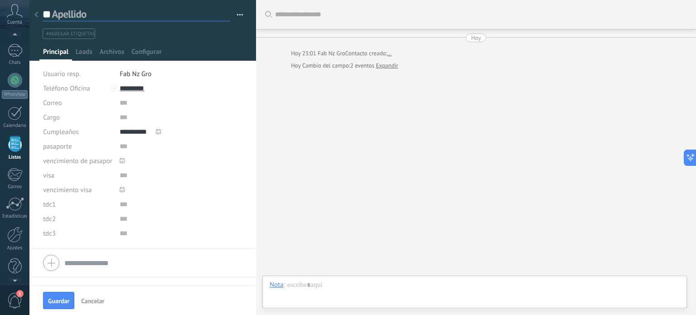
type textarea "***"
type textarea "****"
type textarea "*****"
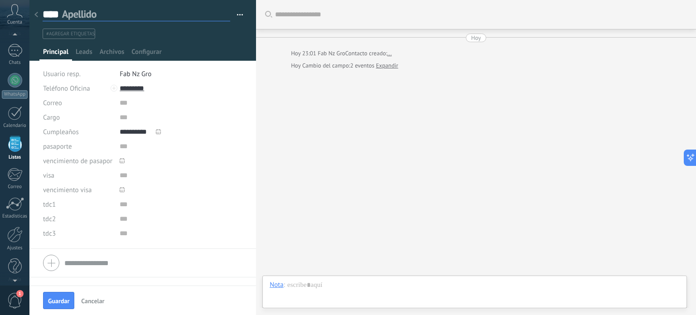
type textarea "*****"
type textarea "******"
type textarea "*******"
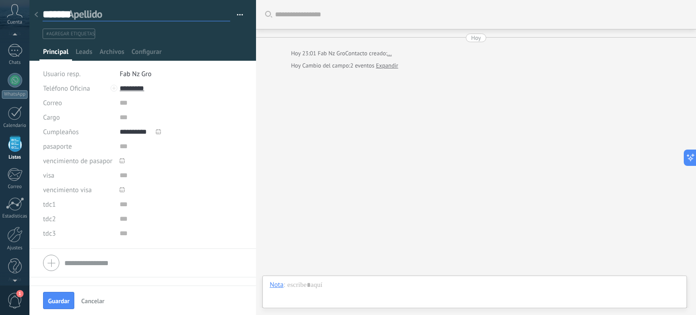
type textarea "*******"
type textarea "*********"
type textarea "**********"
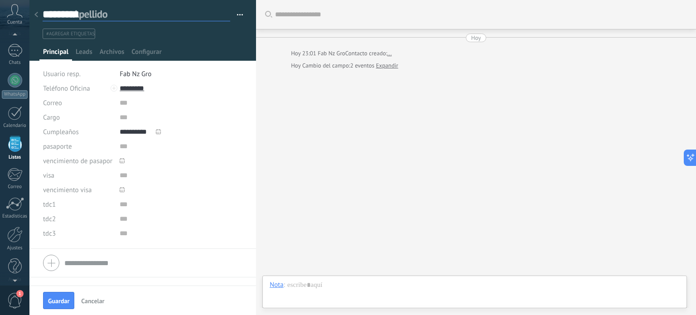
type textarea "**********"
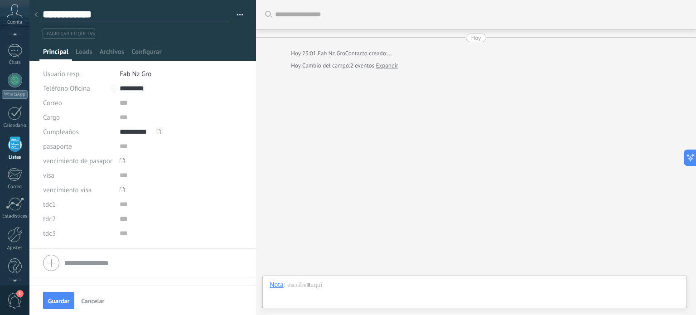
type textarea "**********"
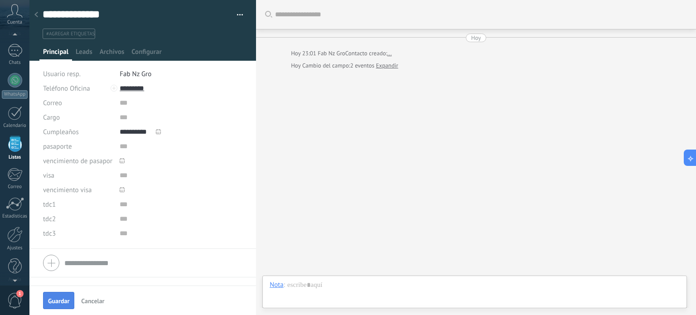
click at [62, 299] on span "Guardar" at bounding box center [58, 301] width 21 height 6
type textarea "**********"
click at [39, 20] on div at bounding box center [36, 15] width 13 height 18
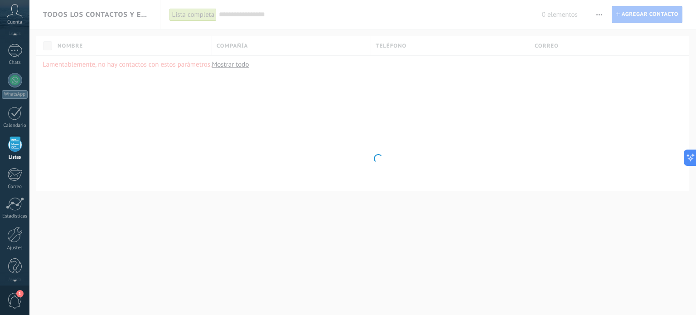
scroll to position [45, 0]
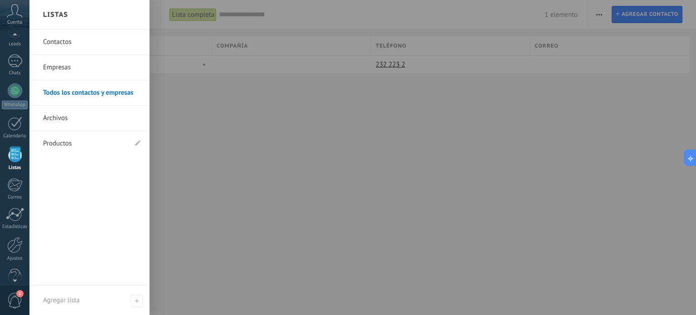
click at [78, 39] on link "Contactos" at bounding box center [91, 41] width 97 height 25
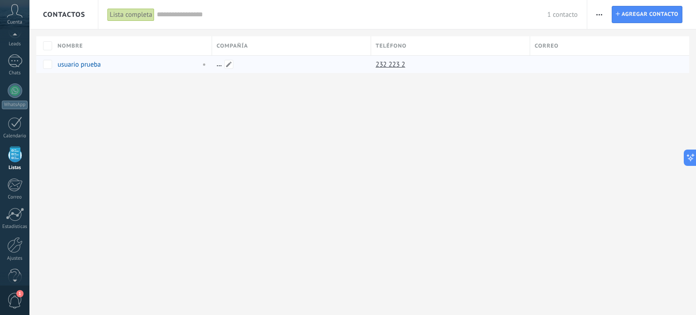
drag, startPoint x: 507, startPoint y: 45, endPoint x: 328, endPoint y: 71, distance: 181.3
click at [331, 70] on div "Nombre Compañía Teléfono Correo usuario prueba 232 223 2" at bounding box center [366, 54] width 660 height 37
drag, startPoint x: 519, startPoint y: 64, endPoint x: 216, endPoint y: 87, distance: 304.1
click at [301, 84] on div "Contactos Lista completa Aplicar 1 contacto Lista completa Contactos sin tareas…" at bounding box center [362, 51] width 667 height 102
drag, startPoint x: 215, startPoint y: 44, endPoint x: 158, endPoint y: 52, distance: 58.1
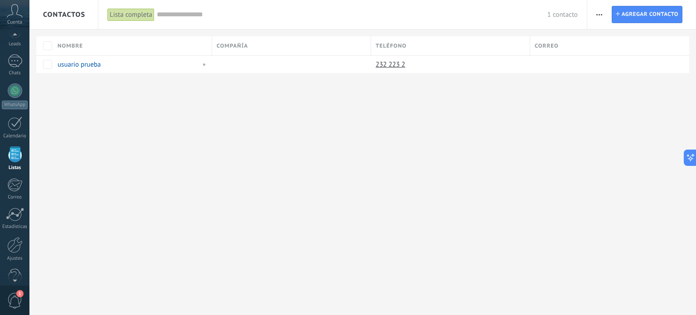
click at [160, 52] on div "Contactos Lista completa Aplicar 1 contacto Lista completa Contactos sin tareas…" at bounding box center [362, 51] width 667 height 102
click at [596, 13] on span "button" at bounding box center [599, 14] width 6 height 17
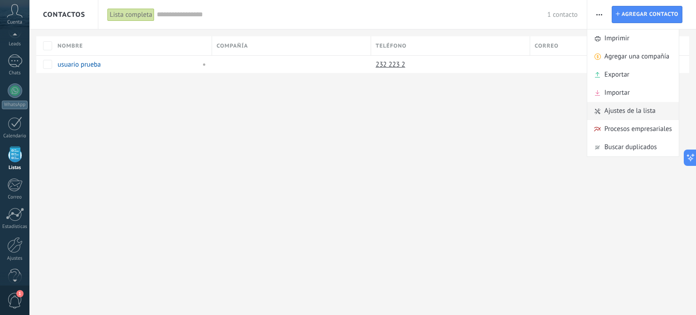
click at [616, 111] on span "Ajustes de la lista" at bounding box center [630, 111] width 51 height 18
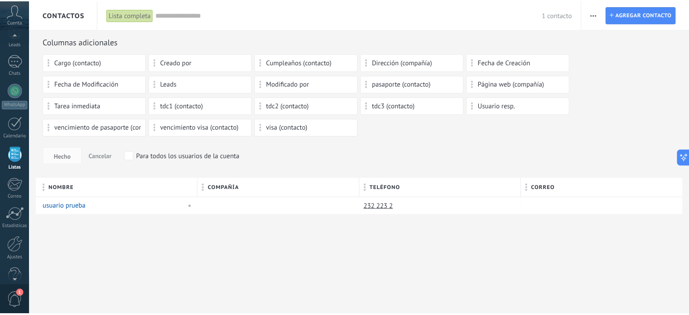
scroll to position [37, 0]
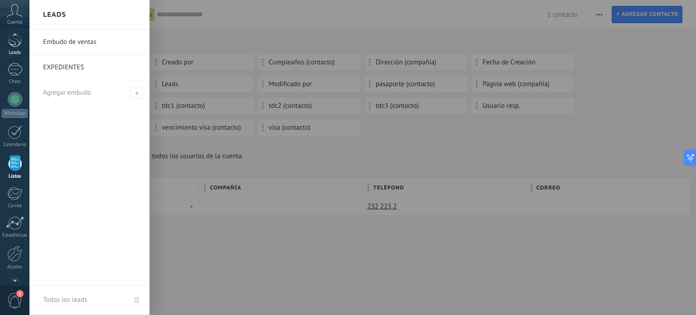
click at [12, 44] on div at bounding box center [15, 38] width 14 height 17
